Goal: Transaction & Acquisition: Purchase product/service

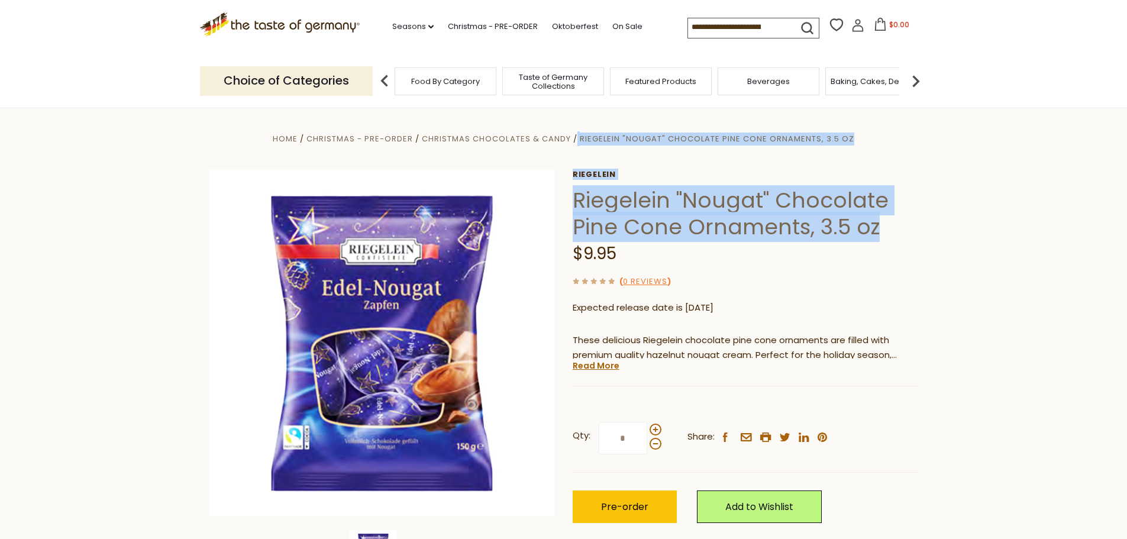
drag, startPoint x: 568, startPoint y: 192, endPoint x: 893, endPoint y: 226, distance: 327.1
click at [893, 226] on div "Home Christmas - PRE-ORDER Christmas Chocolates & Candy Riegelein "Nougat" Choc…" at bounding box center [564, 358] width 728 height 455
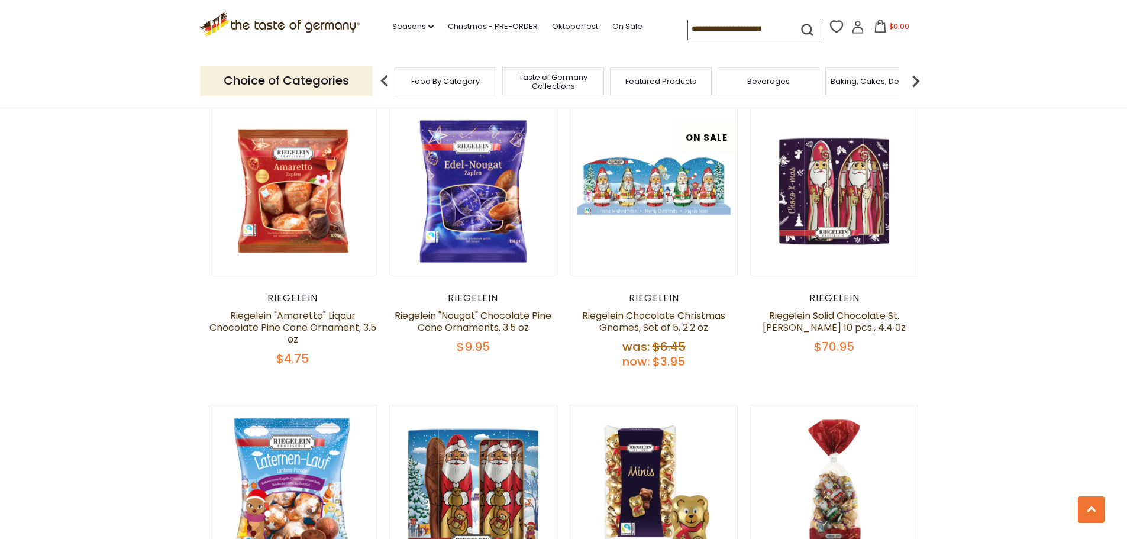
scroll to position [695, 0]
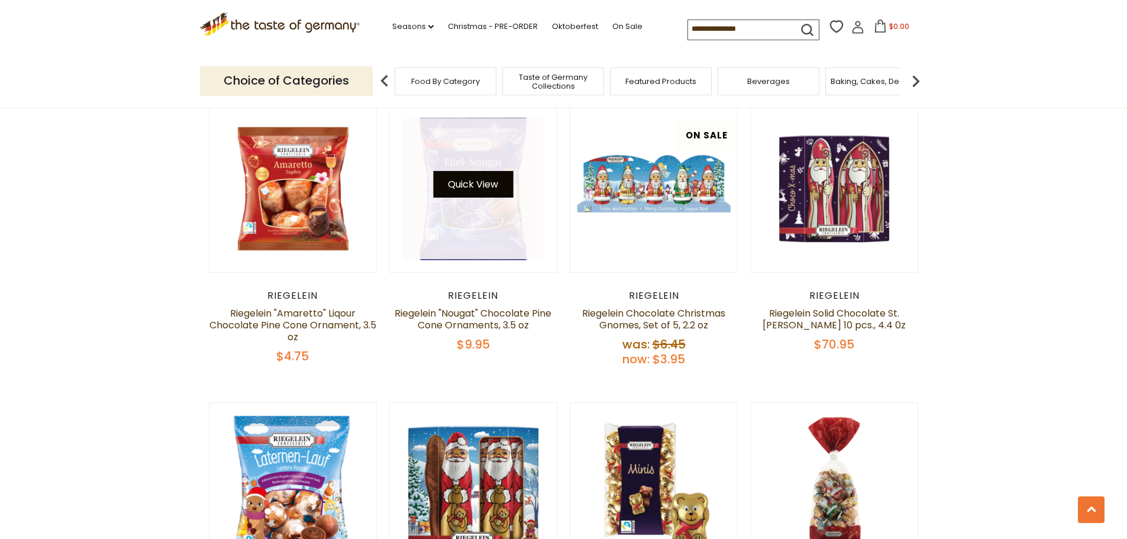
click at [471, 183] on button "Quick View" at bounding box center [473, 184] width 80 height 27
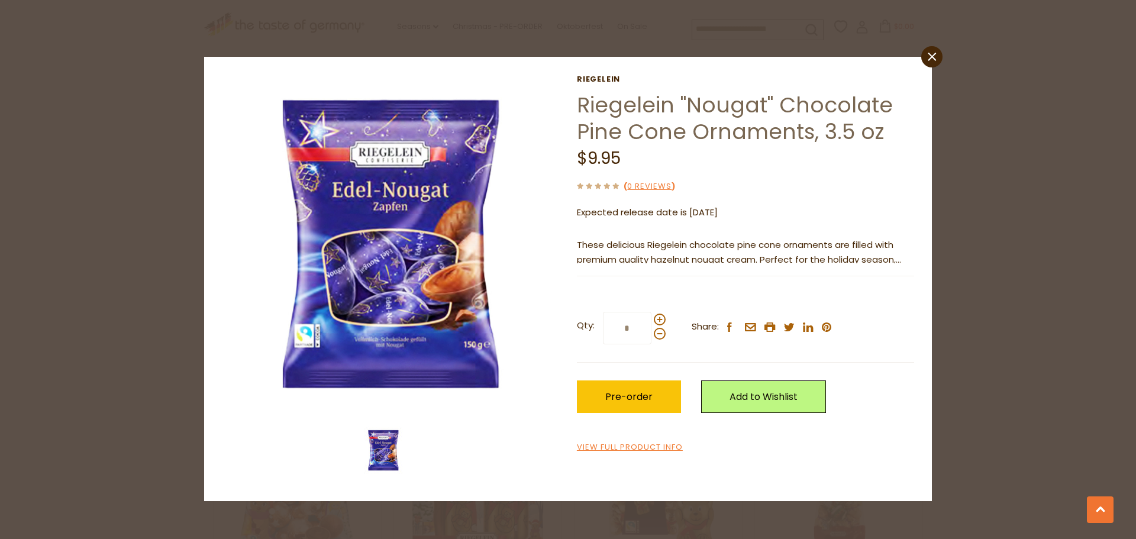
click at [398, 445] on img at bounding box center [383, 449] width 47 height 47
click at [931, 60] on icon "close" at bounding box center [932, 57] width 9 height 9
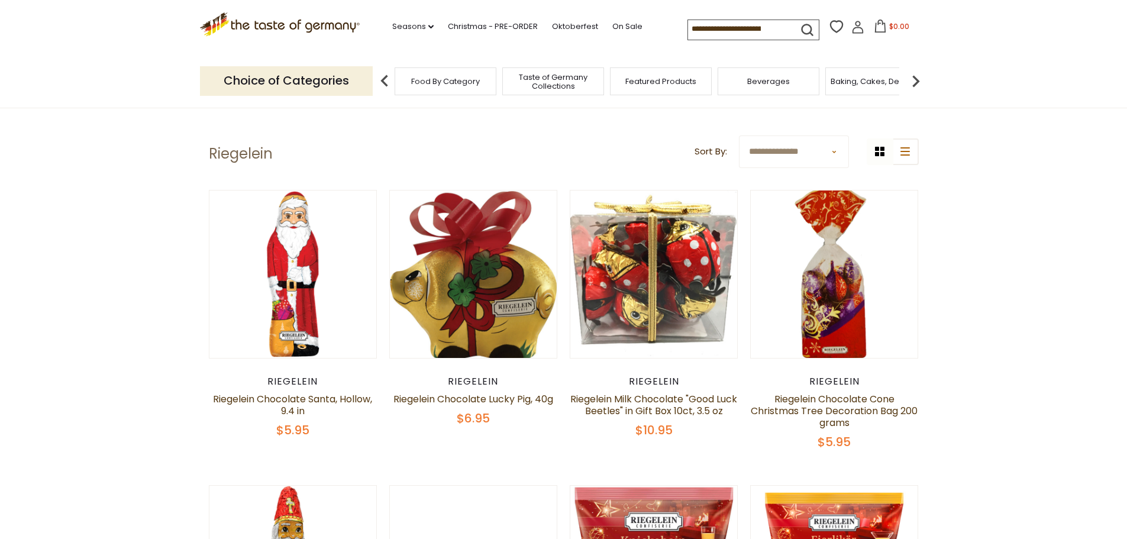
scroll to position [0, 0]
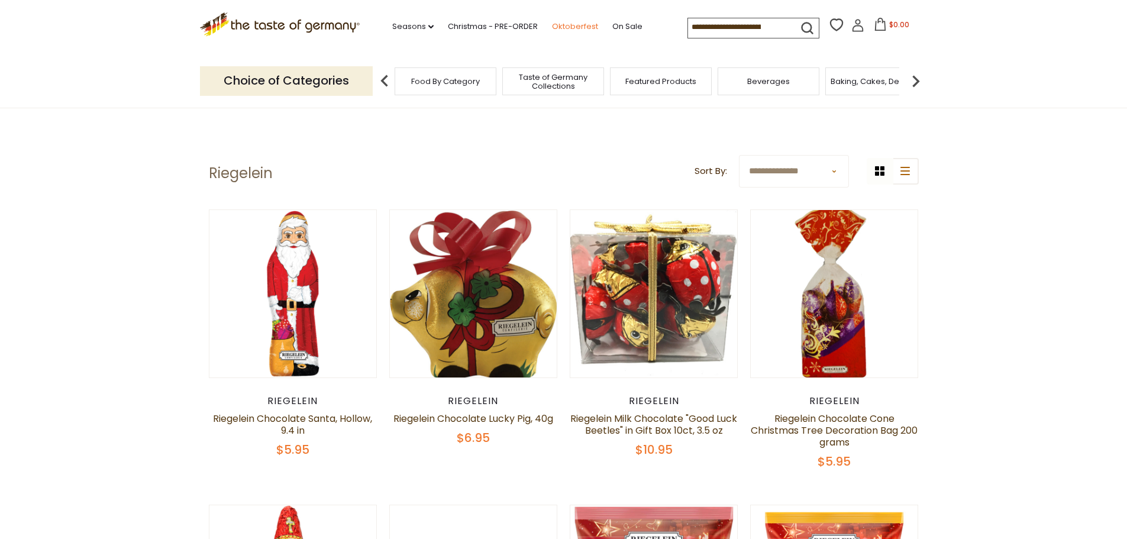
click at [571, 27] on link "Oktoberfest" at bounding box center [575, 26] width 46 height 13
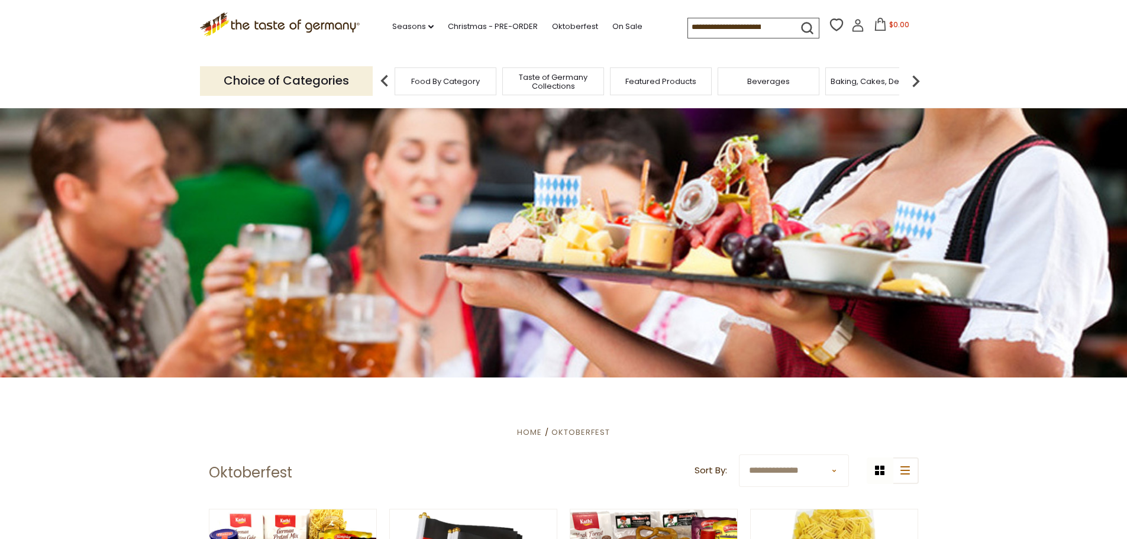
scroll to position [15, 0]
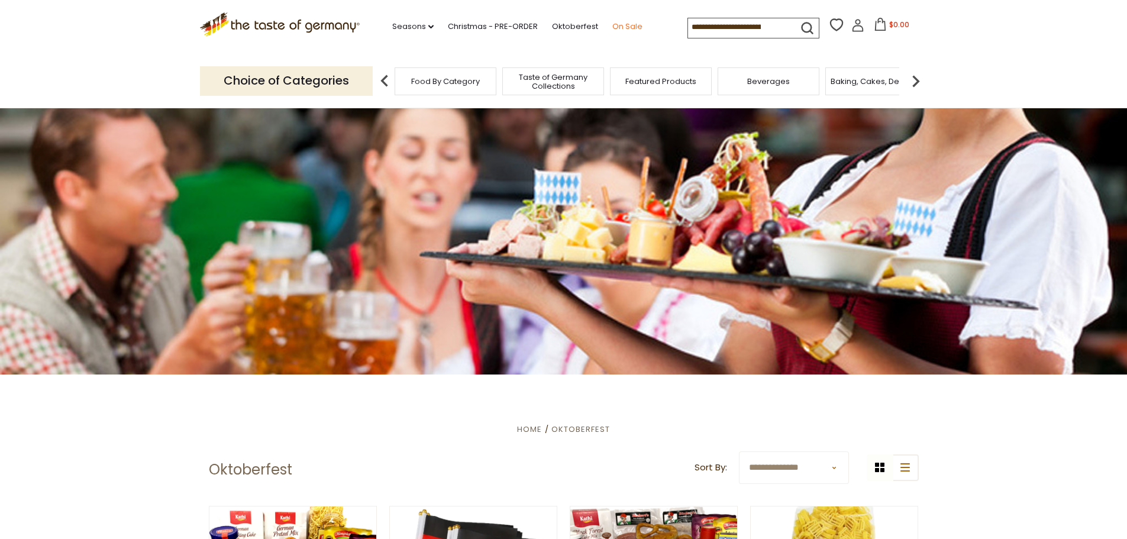
click at [616, 28] on link "On Sale" at bounding box center [627, 26] width 30 height 13
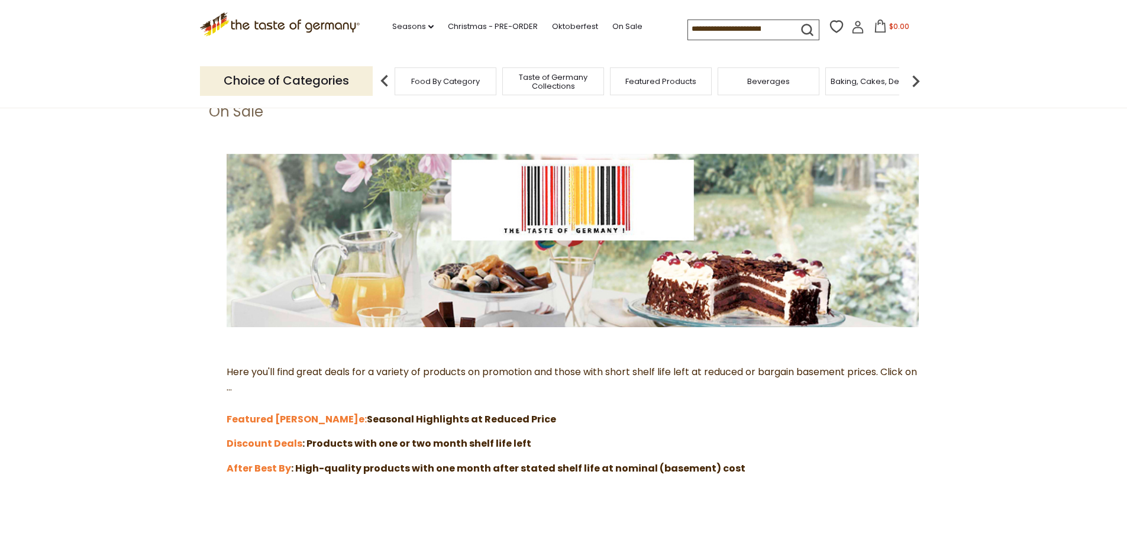
scroll to position [59, 0]
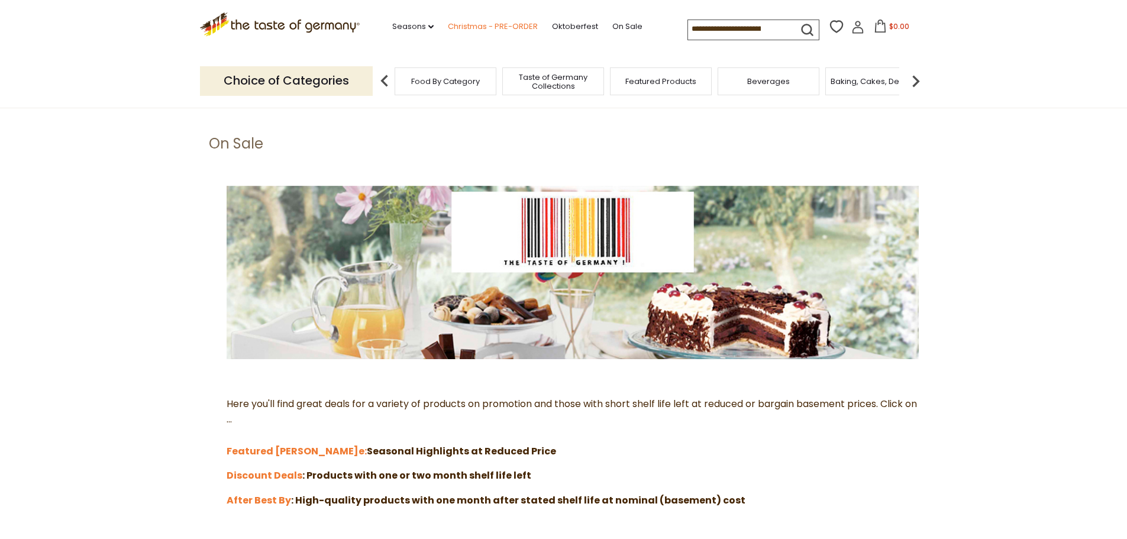
click at [499, 28] on link "Christmas - PRE-ORDER" at bounding box center [493, 26] width 90 height 13
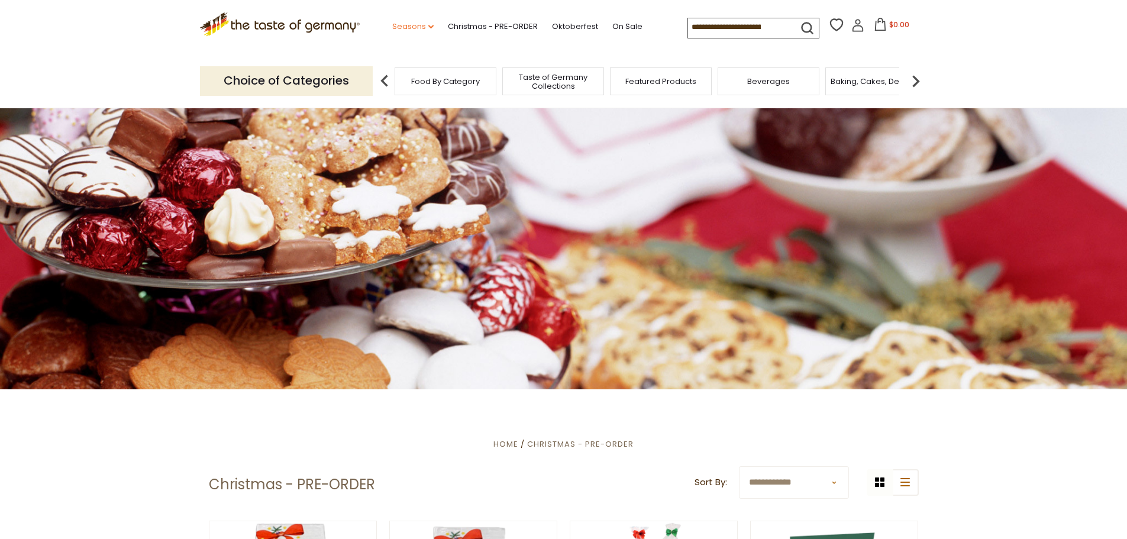
click at [419, 25] on link "Seasons dropdown_arrow" at bounding box center [412, 26] width 41 height 13
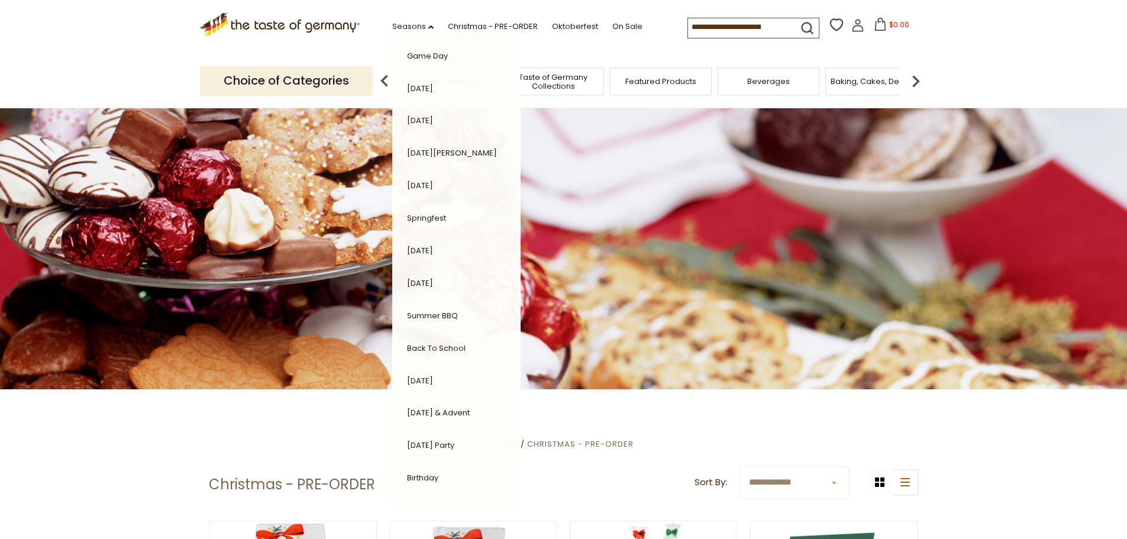
scroll to position [74, 0]
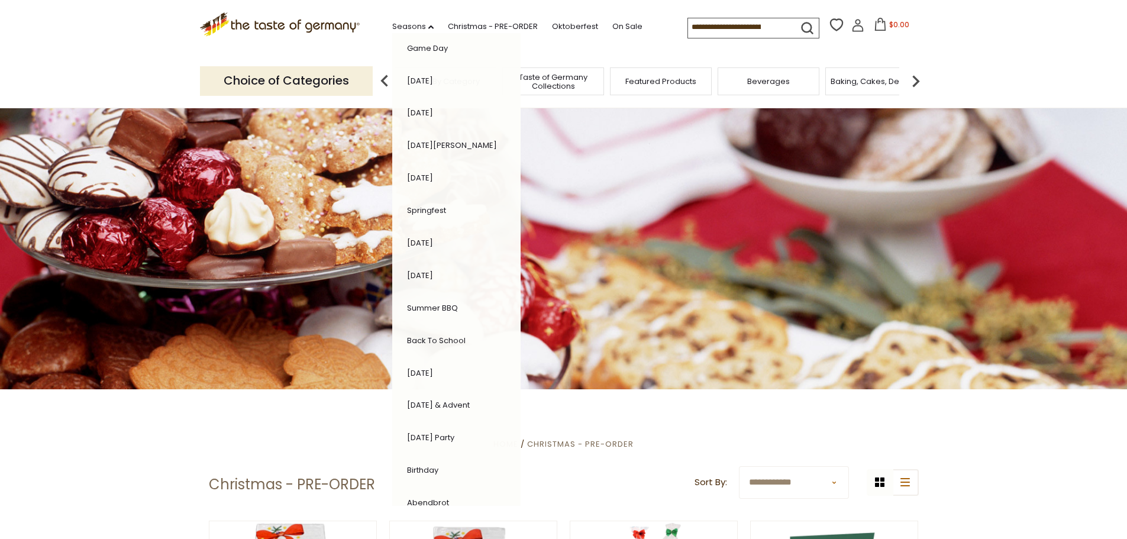
click at [437, 435] on link "[DATE] Party" at bounding box center [430, 437] width 47 height 11
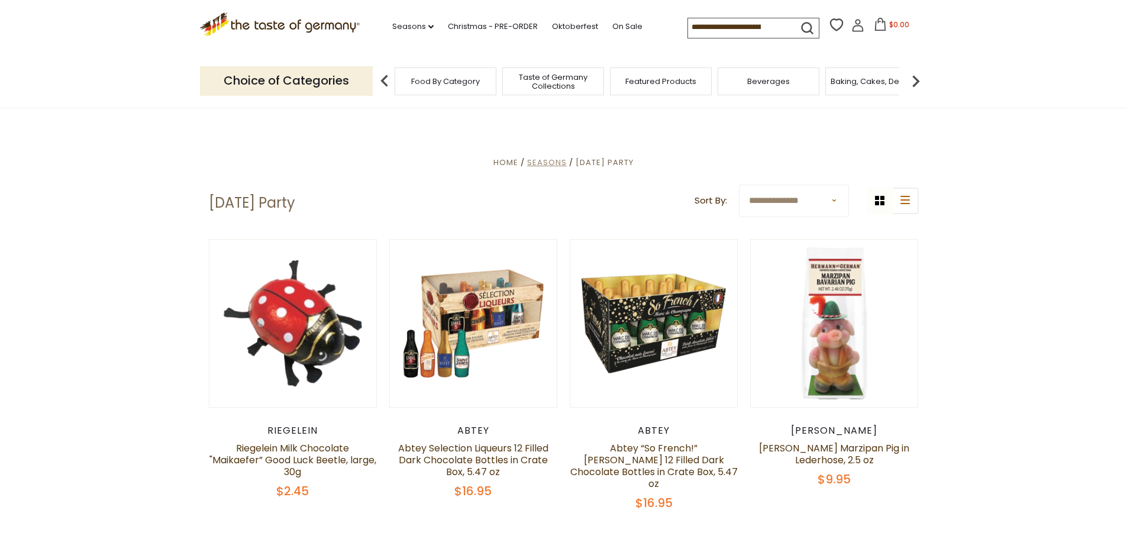
click at [541, 157] on span "Seasons" at bounding box center [547, 162] width 40 height 11
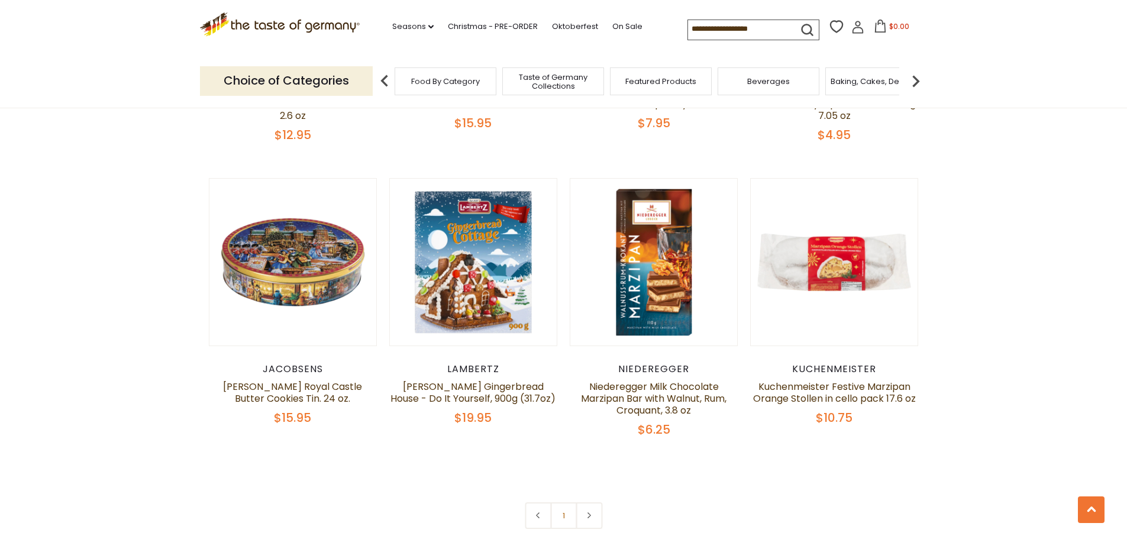
scroll to position [651, 0]
click at [590, 503] on link at bounding box center [589, 516] width 27 height 27
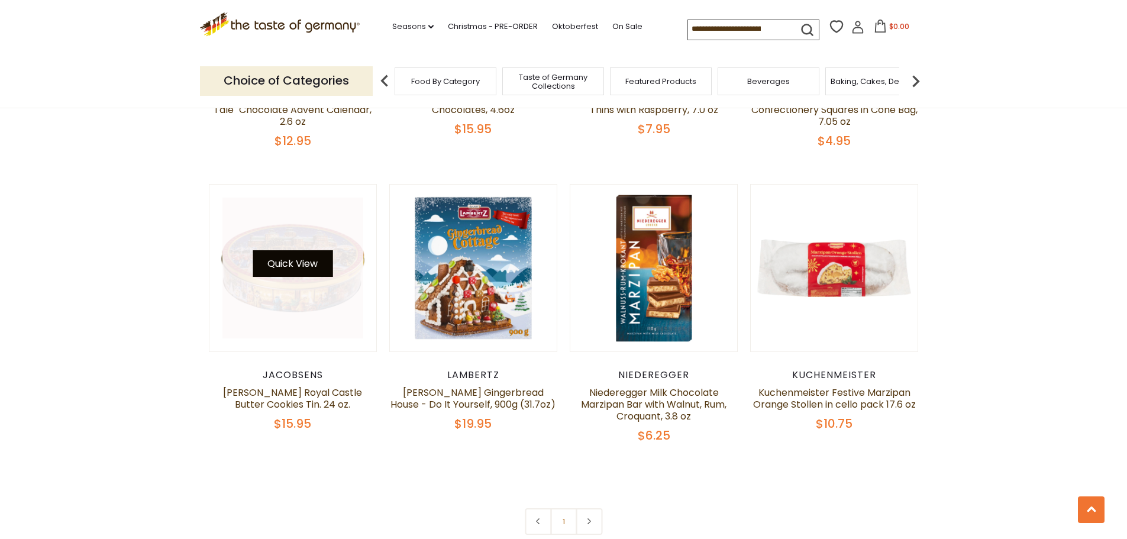
click at [297, 253] on button "Quick View" at bounding box center [293, 263] width 80 height 27
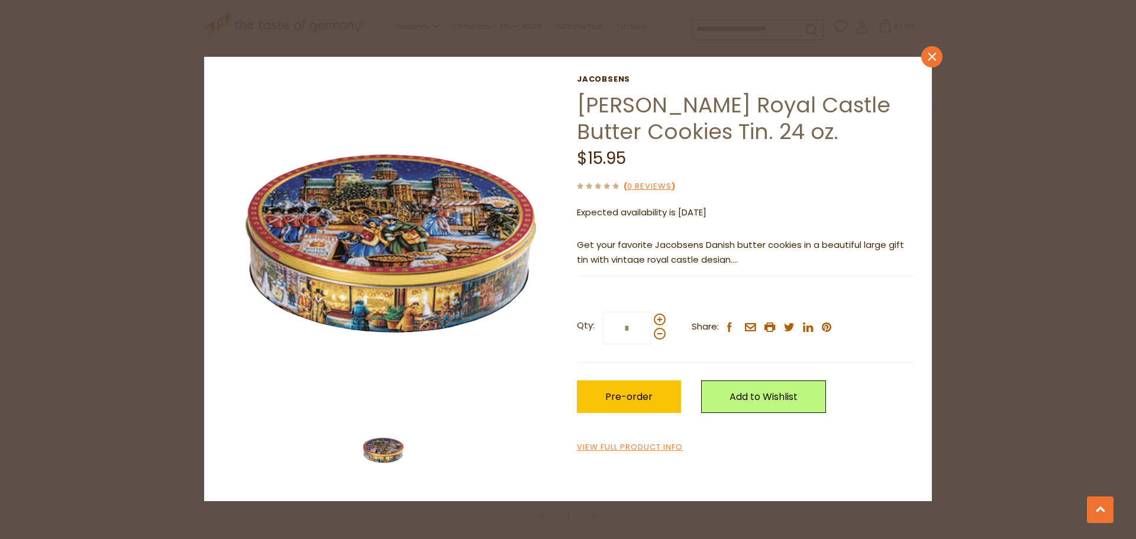
click at [940, 56] on link "close" at bounding box center [931, 56] width 21 height 21
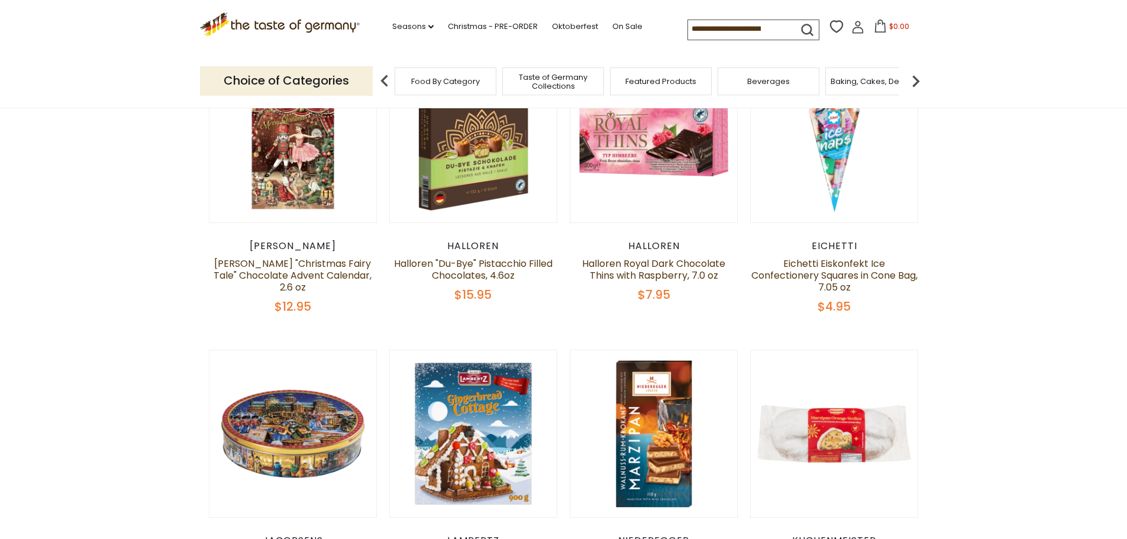
scroll to position [473, 0]
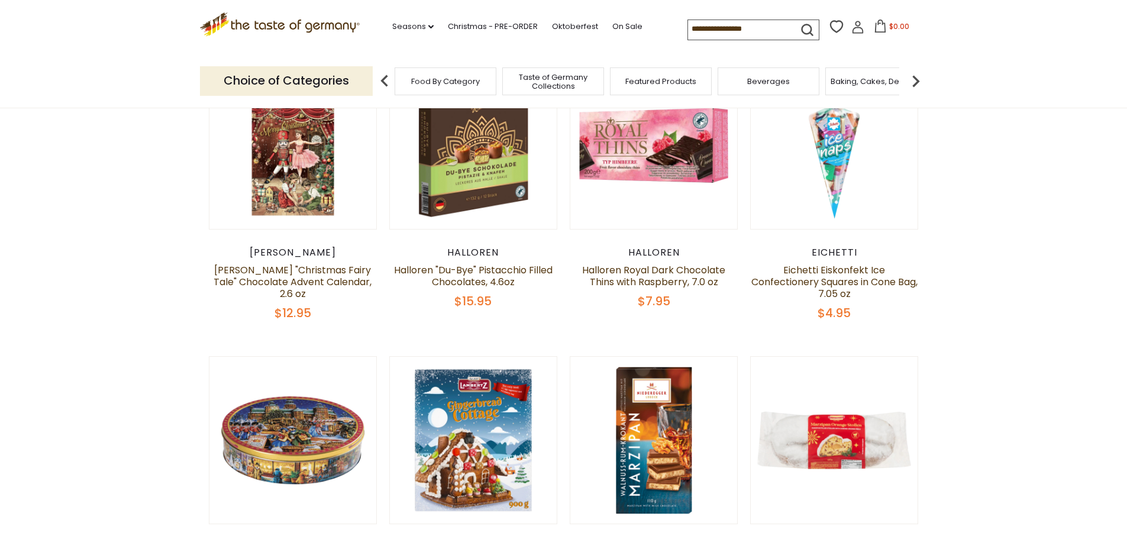
click at [289, 24] on icon at bounding box center [279, 22] width 160 height 20
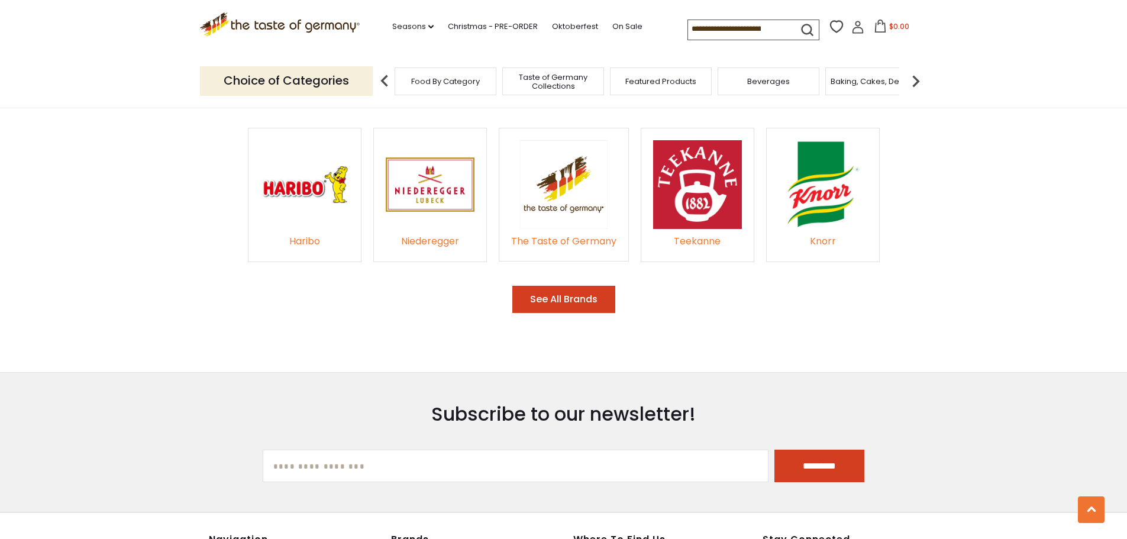
scroll to position [1834, 0]
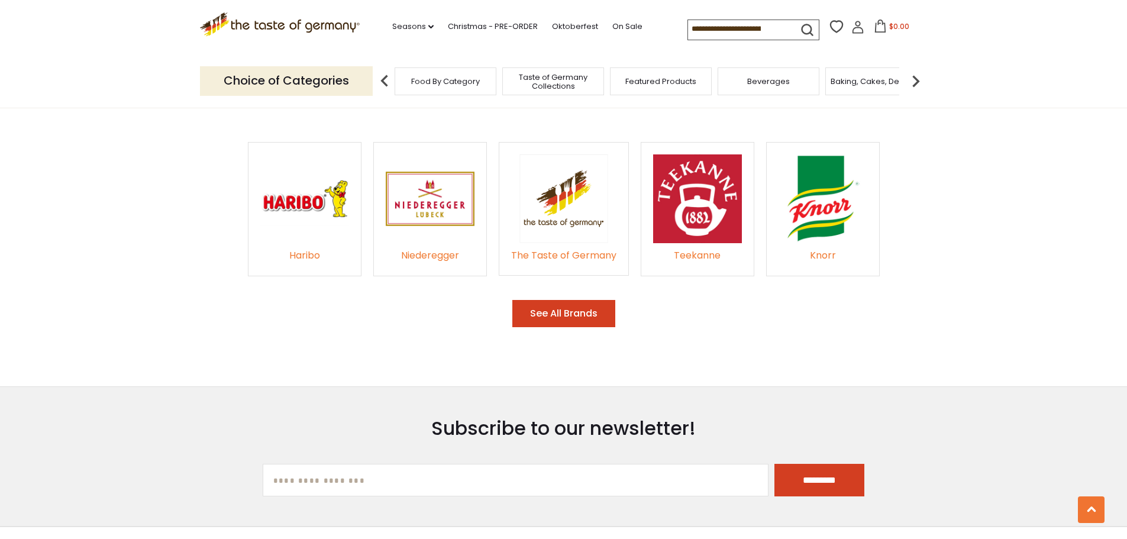
click at [419, 248] on div "Niederegger" at bounding box center [430, 256] width 89 height 16
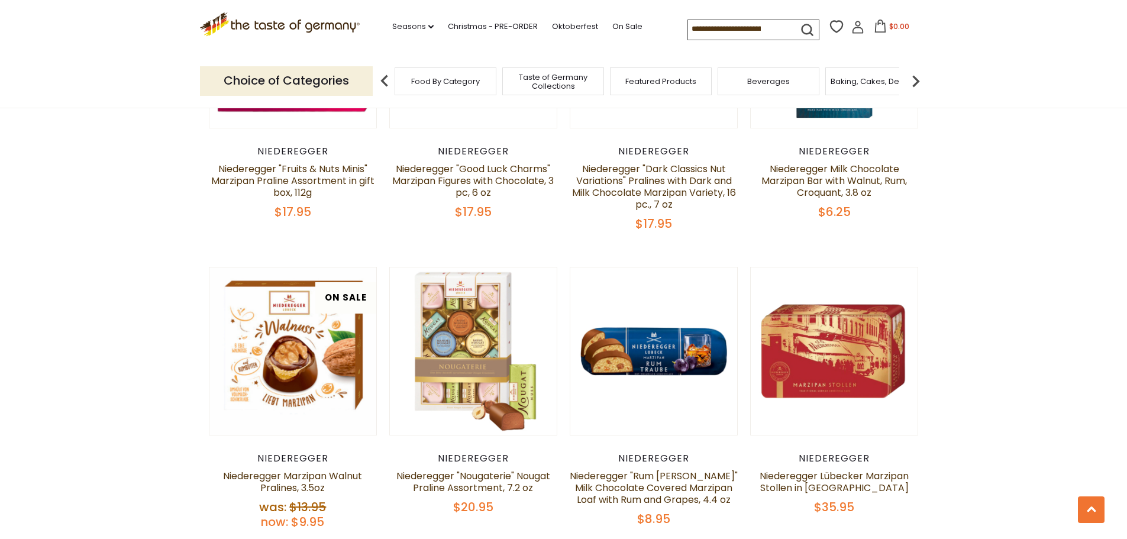
scroll to position [2337, 0]
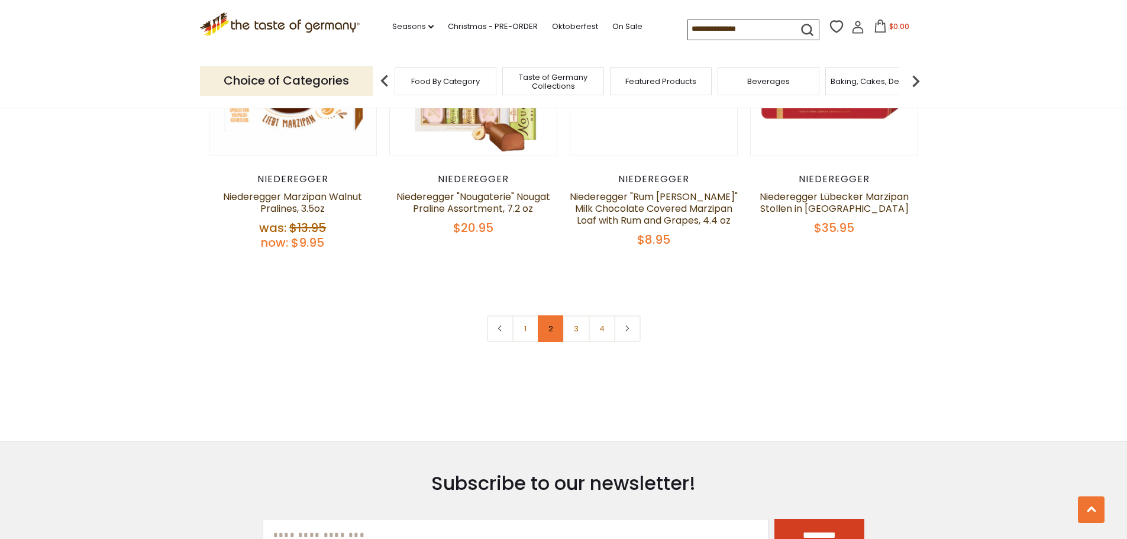
click at [556, 328] on link "2" at bounding box center [551, 328] width 27 height 27
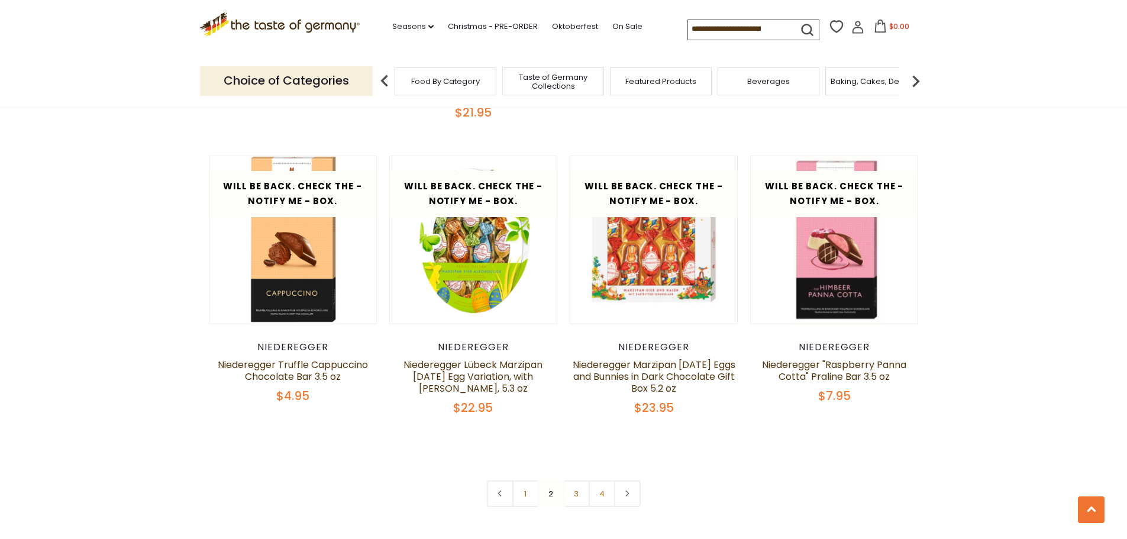
scroll to position [2432, 0]
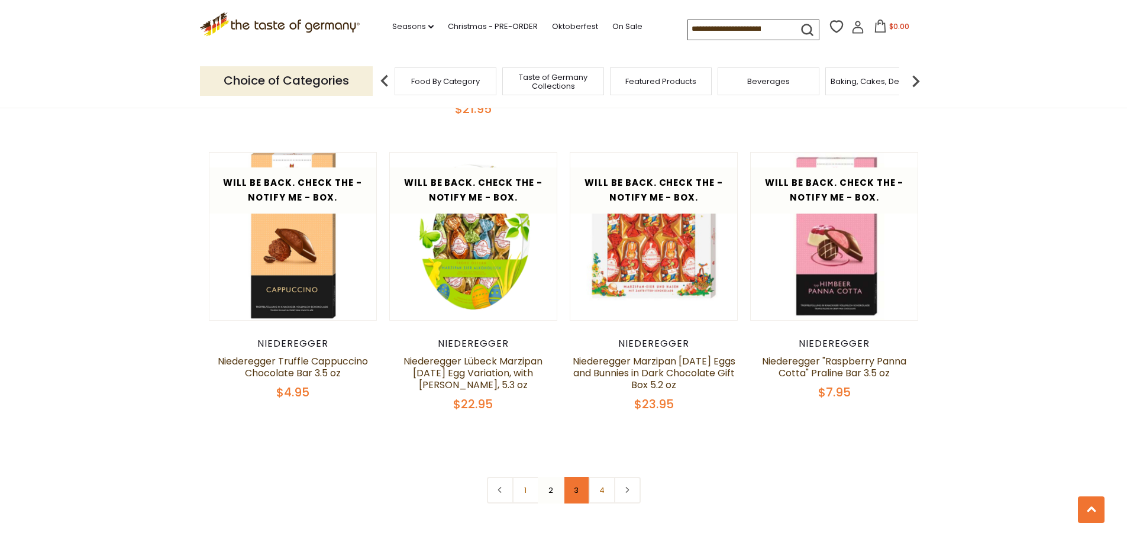
click at [575, 495] on link "3" at bounding box center [576, 490] width 27 height 27
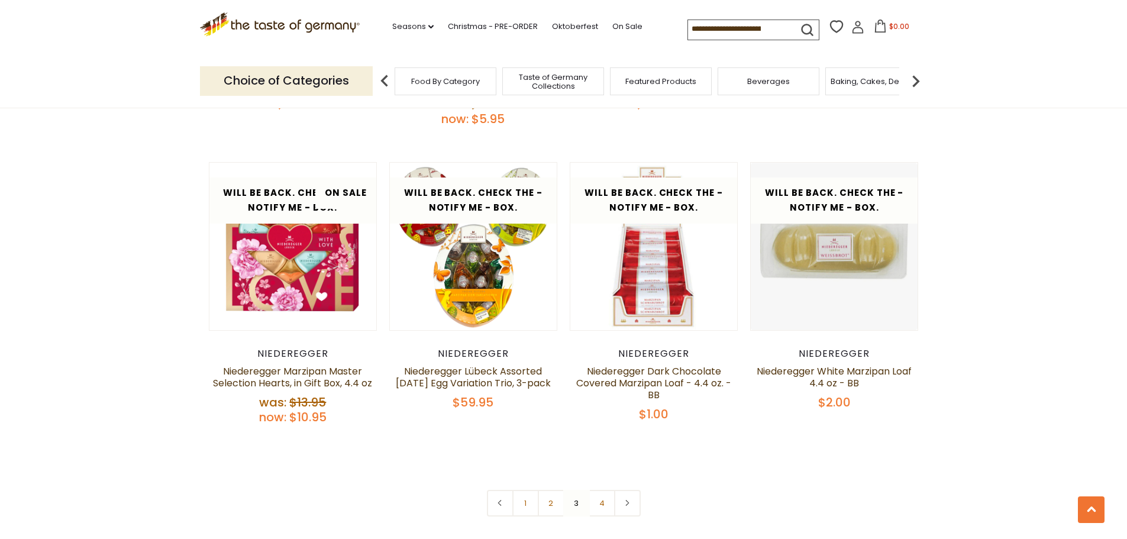
scroll to position [2565, 0]
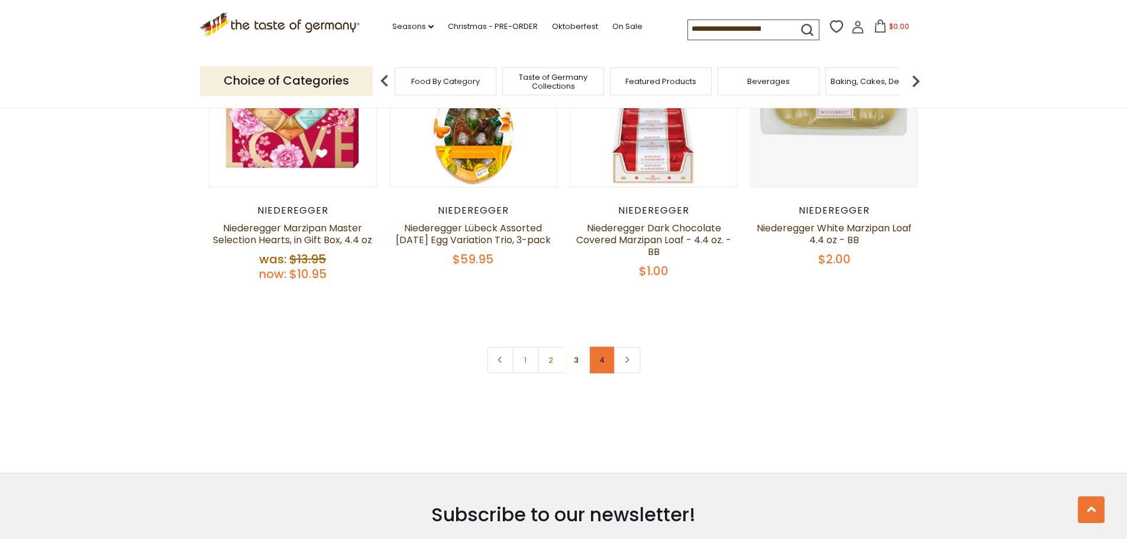
click at [602, 359] on link "4" at bounding box center [602, 360] width 27 height 27
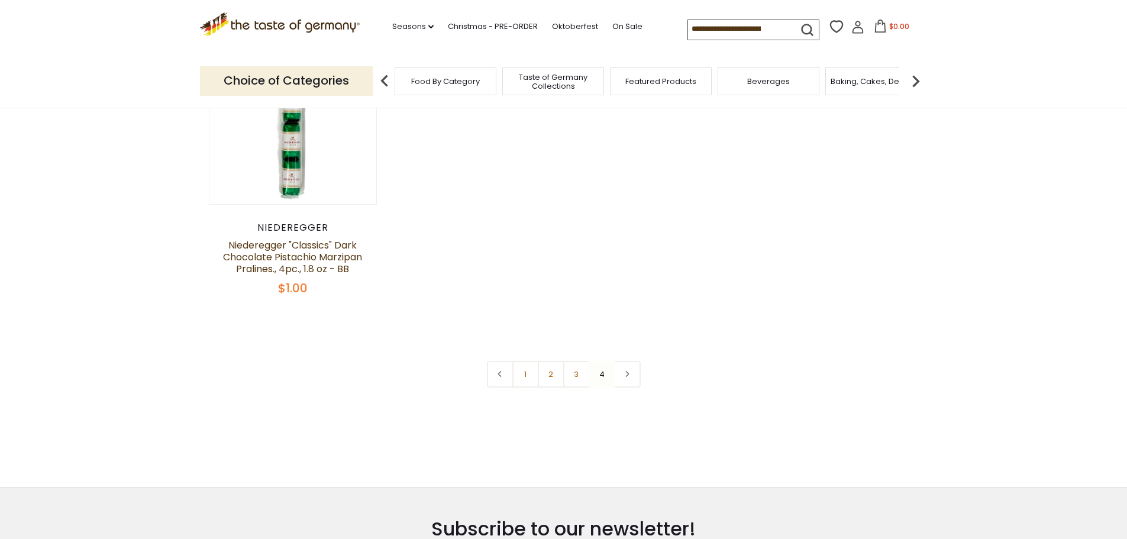
scroll to position [155, 0]
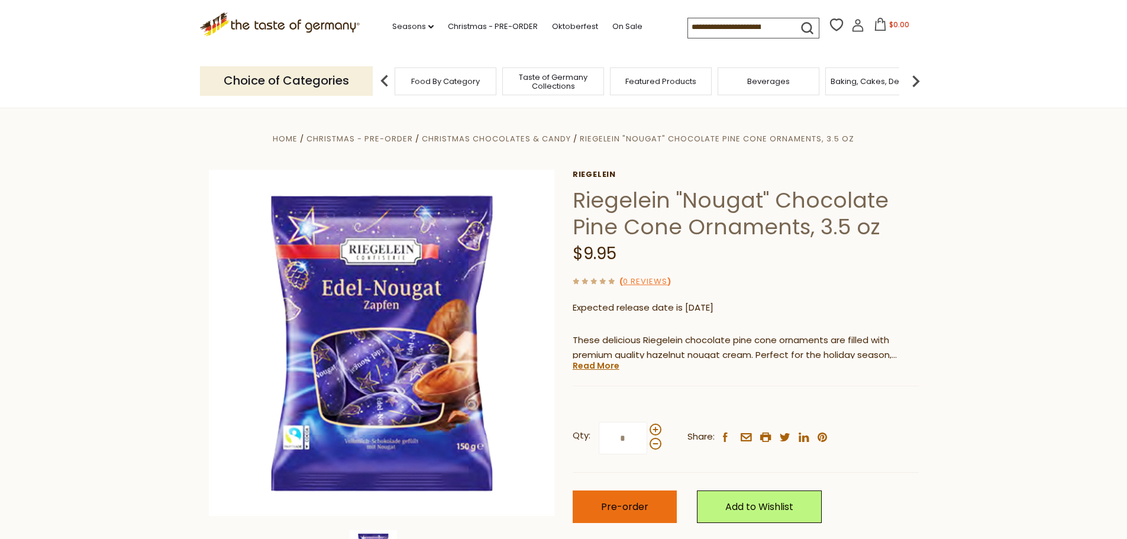
click at [647, 512] on button "Pre-order" at bounding box center [625, 506] width 104 height 33
click at [519, 139] on span "Christmas Chocolates & Candy" at bounding box center [496, 138] width 148 height 11
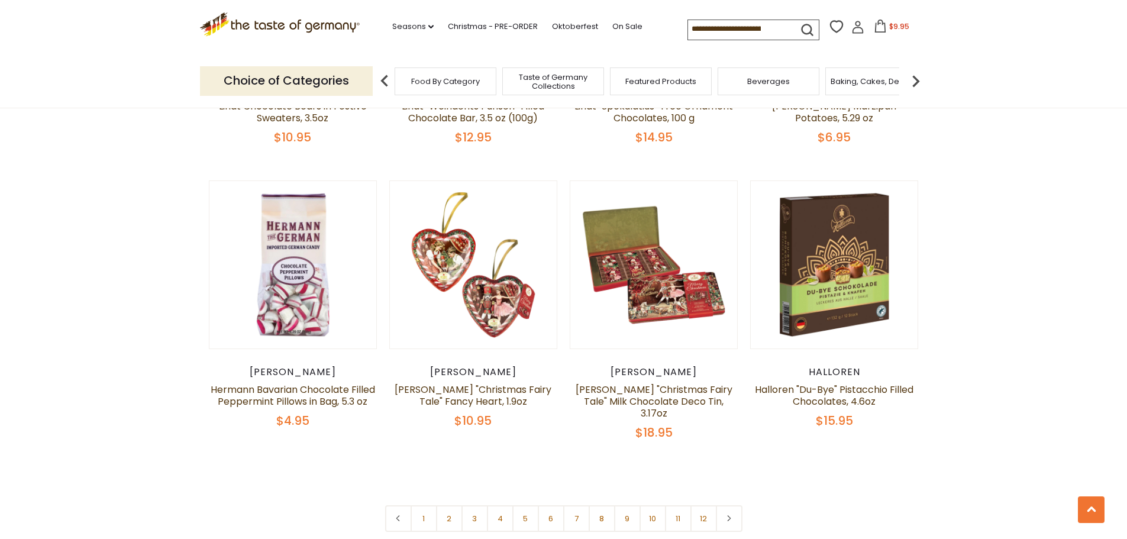
scroll to position [2691, 0]
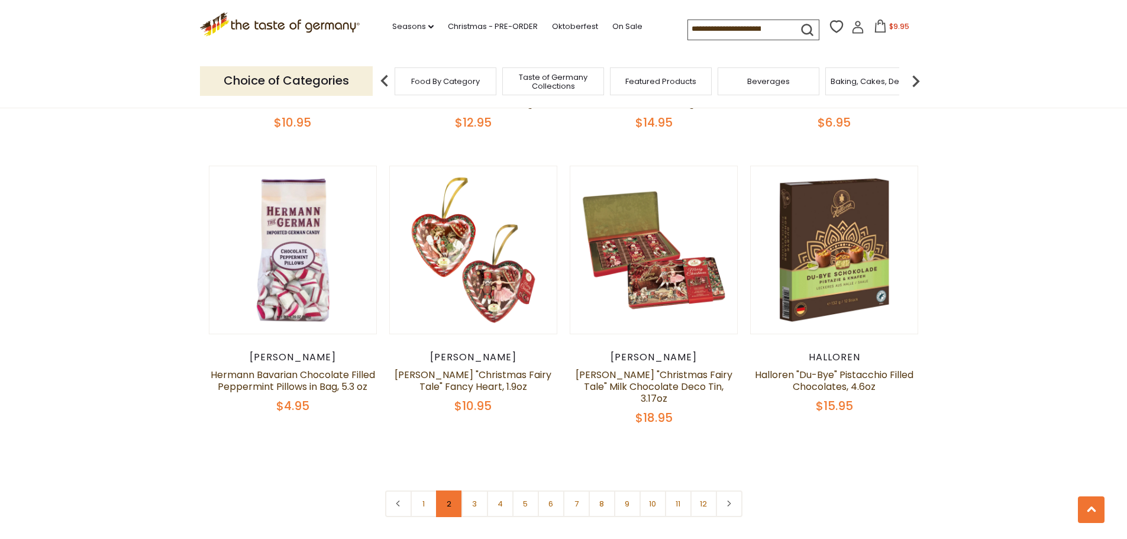
click at [454, 494] on link "2" at bounding box center [449, 503] width 27 height 27
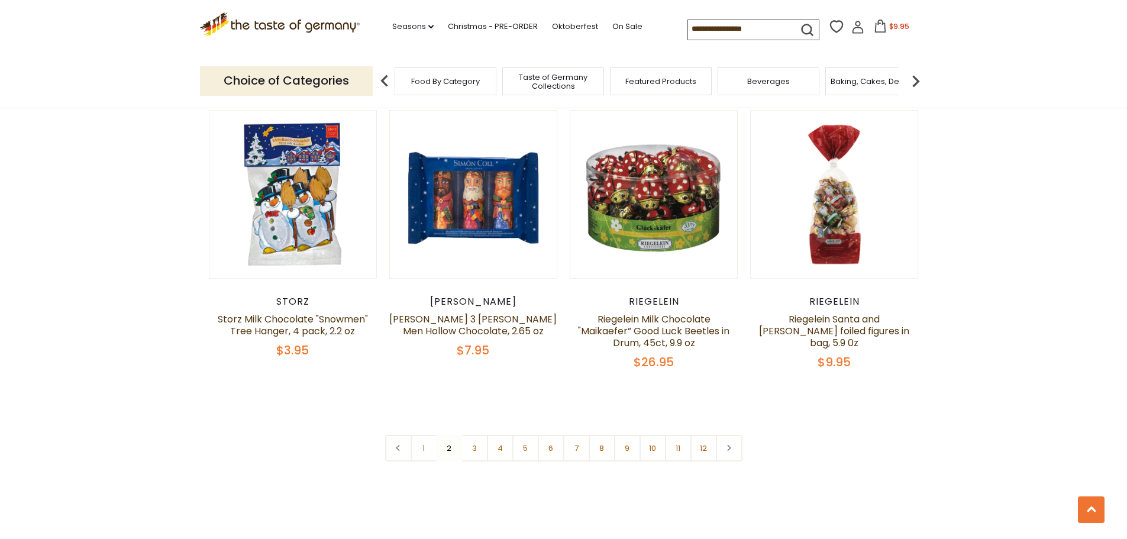
scroll to position [2788, 0]
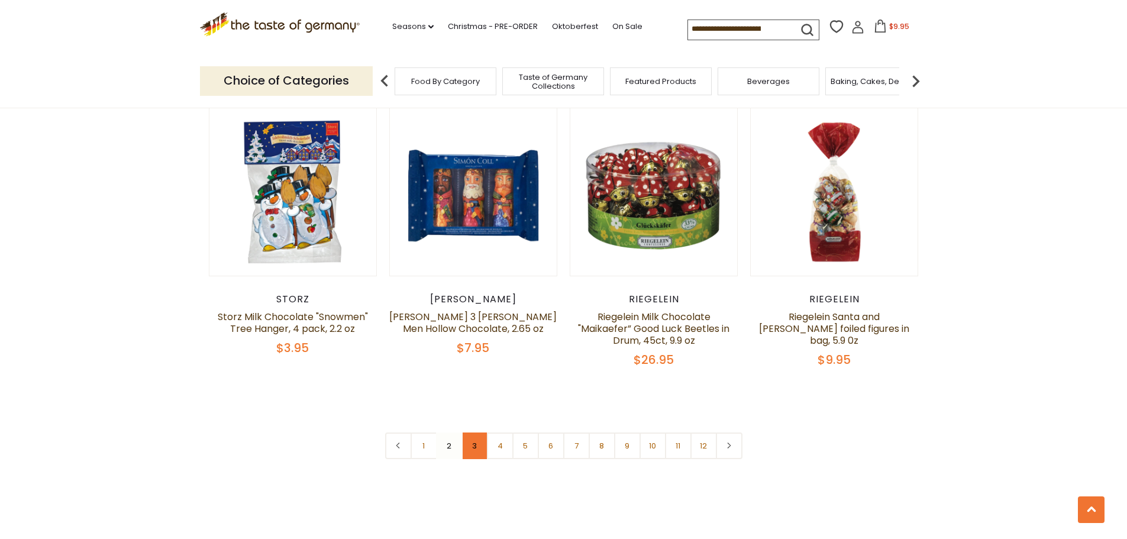
click at [476, 432] on link "3" at bounding box center [474, 445] width 27 height 27
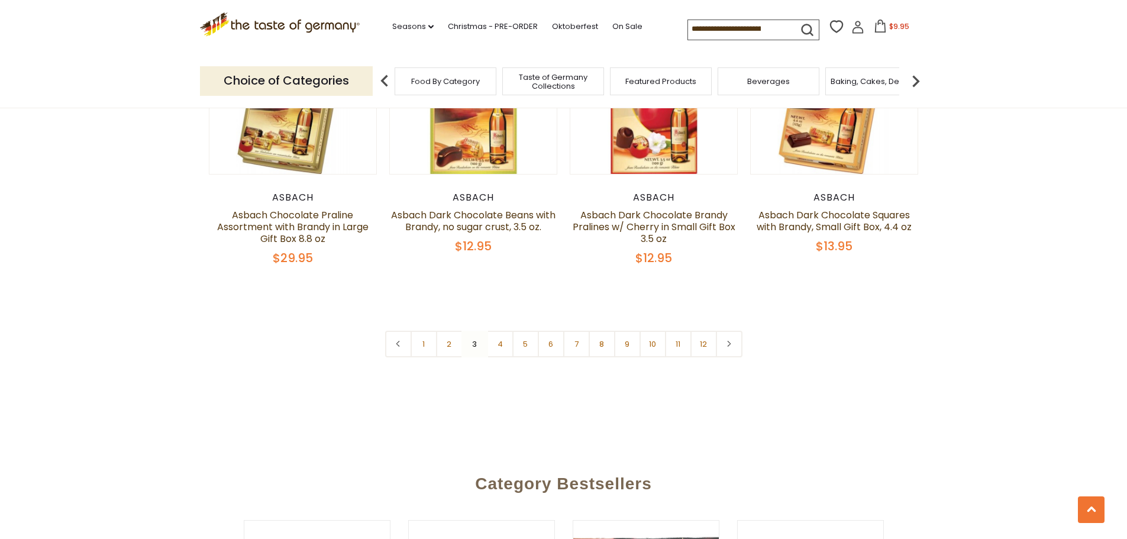
scroll to position [2951, 0]
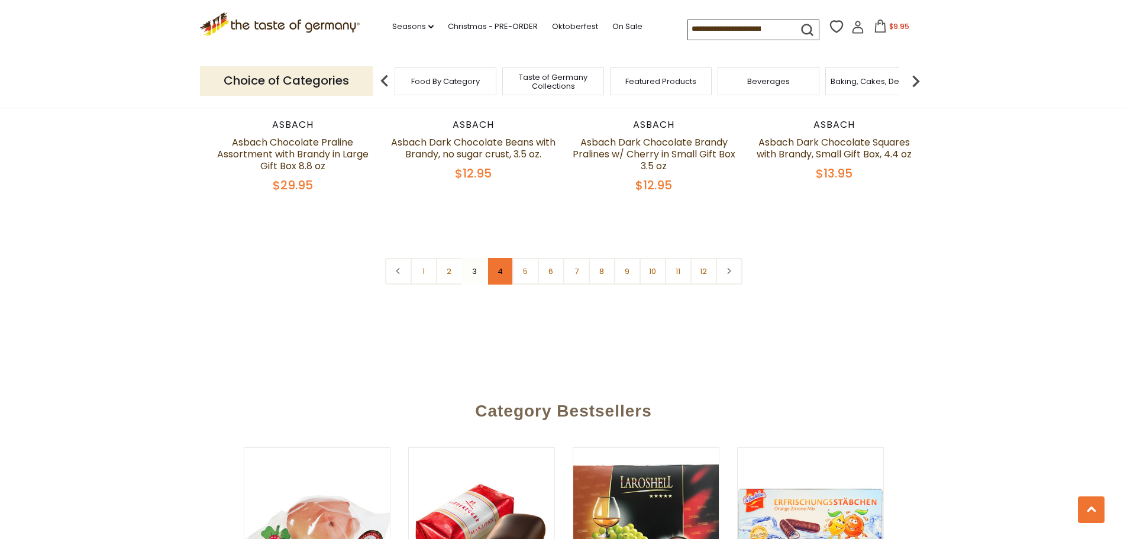
click at [507, 261] on link "4" at bounding box center [500, 271] width 27 height 27
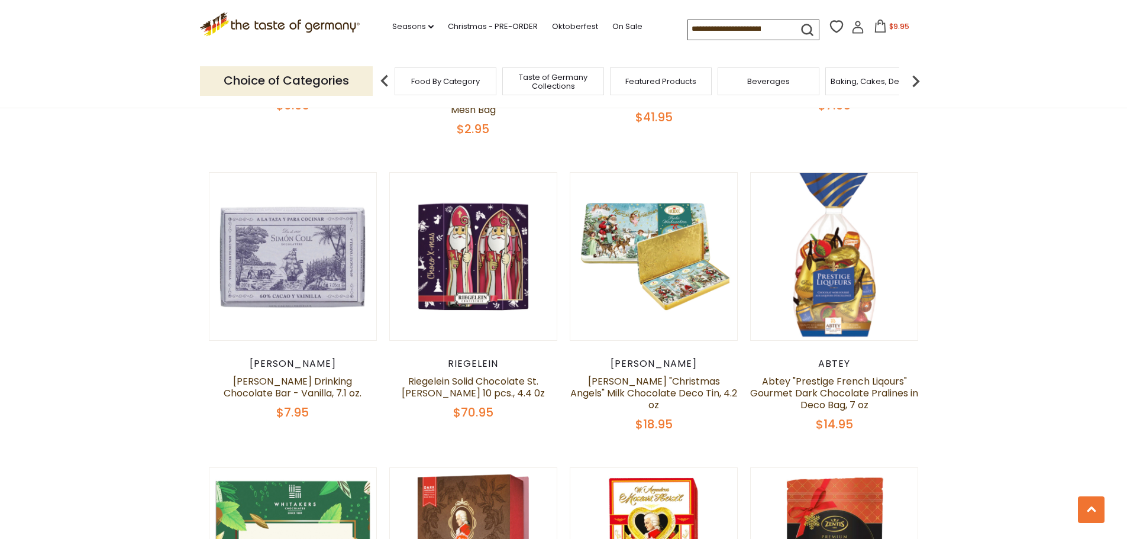
scroll to position [1856, 0]
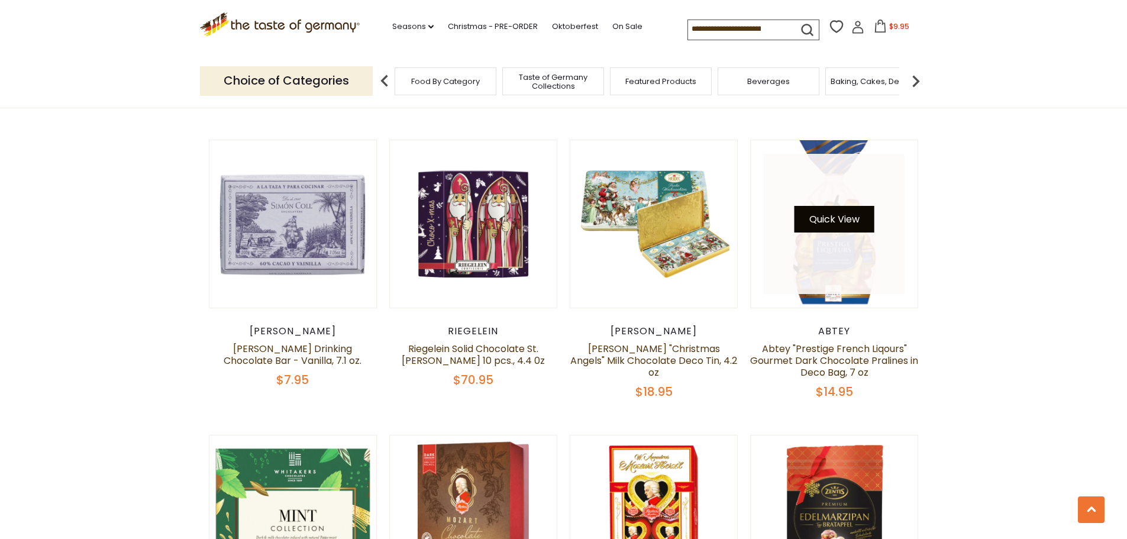
click at [841, 206] on button "Quick View" at bounding box center [834, 219] width 80 height 27
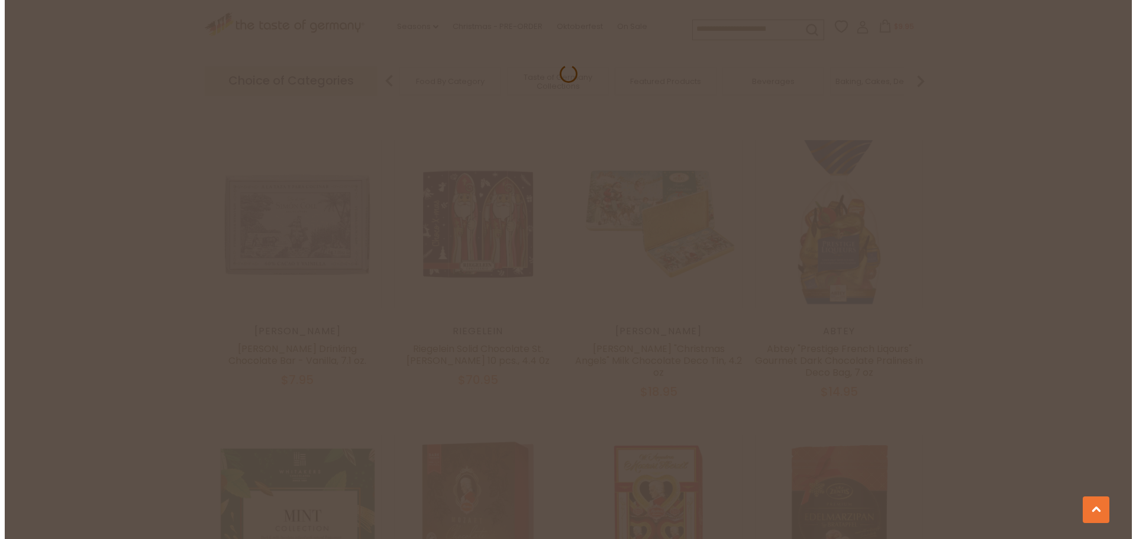
scroll to position [1859, 0]
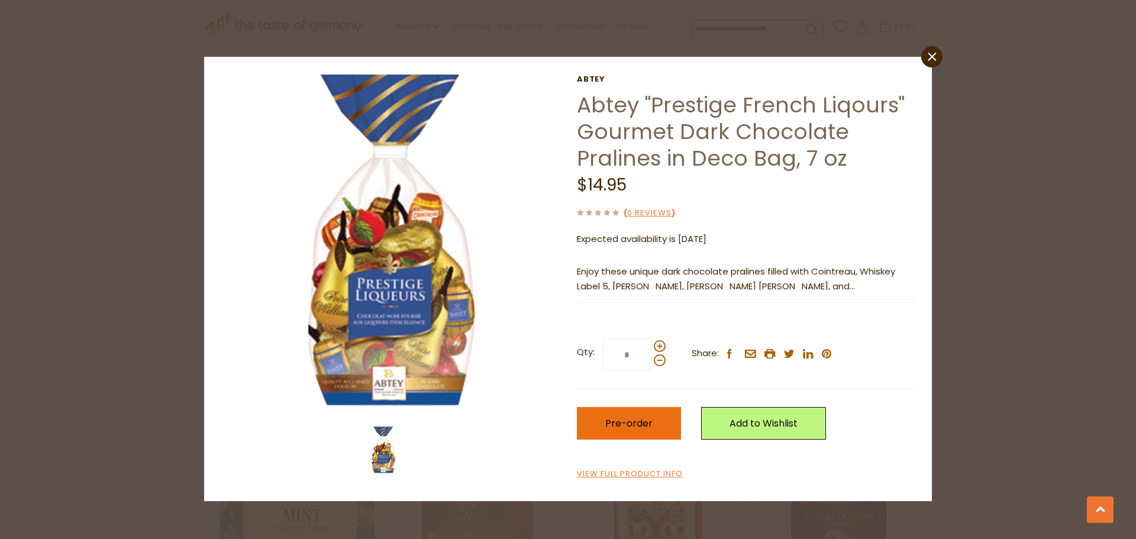
click at [629, 430] on button "Pre-order" at bounding box center [629, 423] width 104 height 33
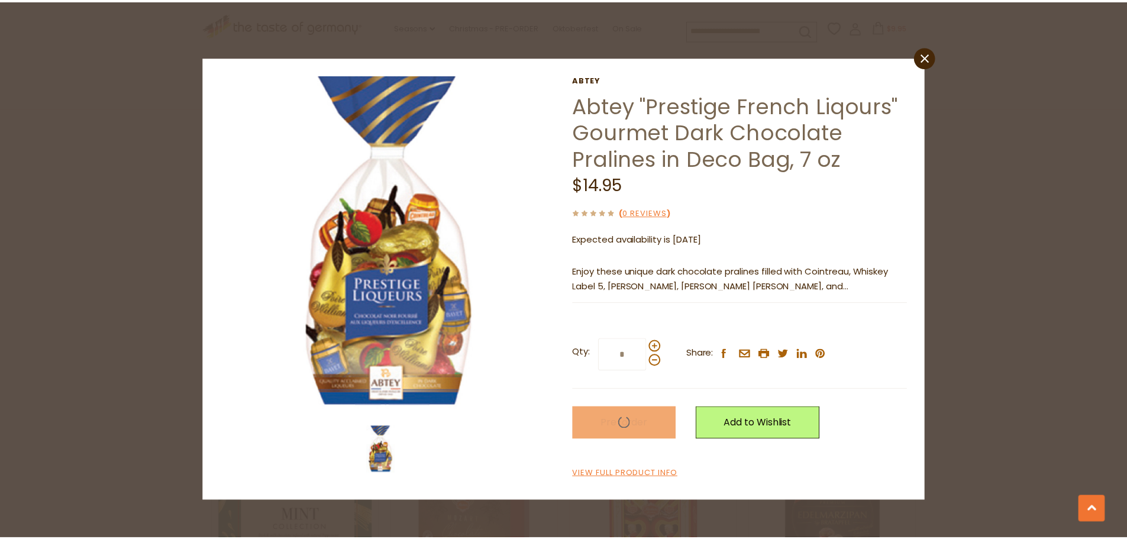
scroll to position [1856, 0]
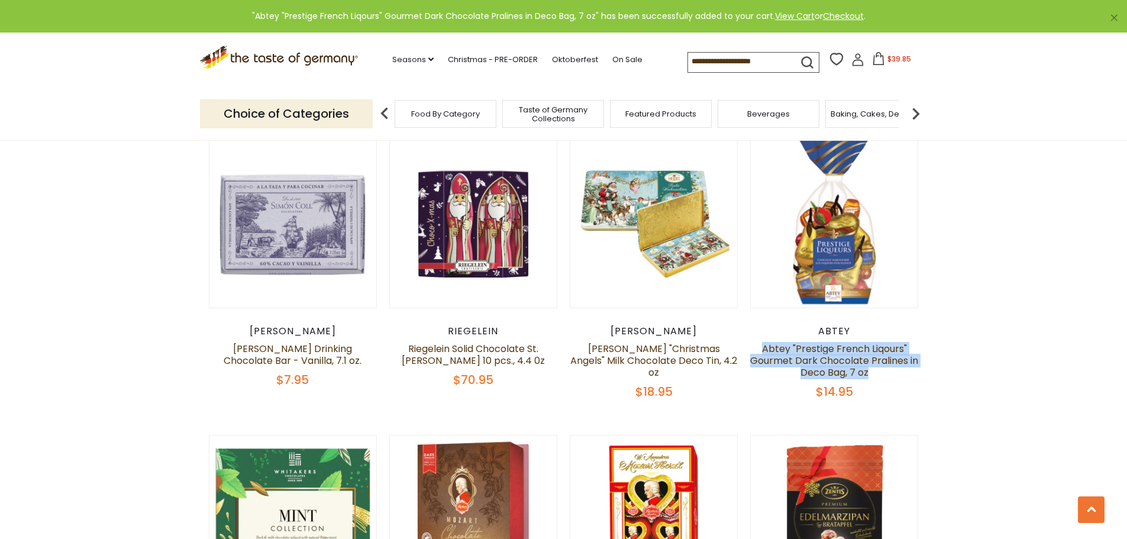
drag, startPoint x: 758, startPoint y: 321, endPoint x: 917, endPoint y: 346, distance: 161.7
click at [917, 346] on h5 "Abtey "Prestige French Liqours" Gourmet Dark Chocolate Pralines in Deco Bag, 7 …" at bounding box center [834, 360] width 169 height 35
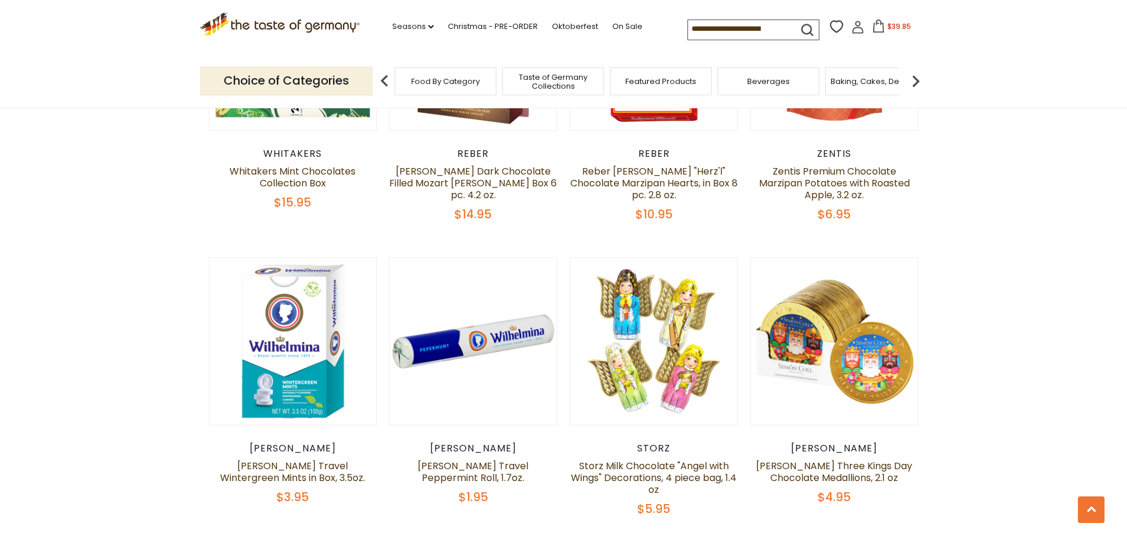
scroll to position [2329, 0]
